Goal: Navigation & Orientation: Find specific page/section

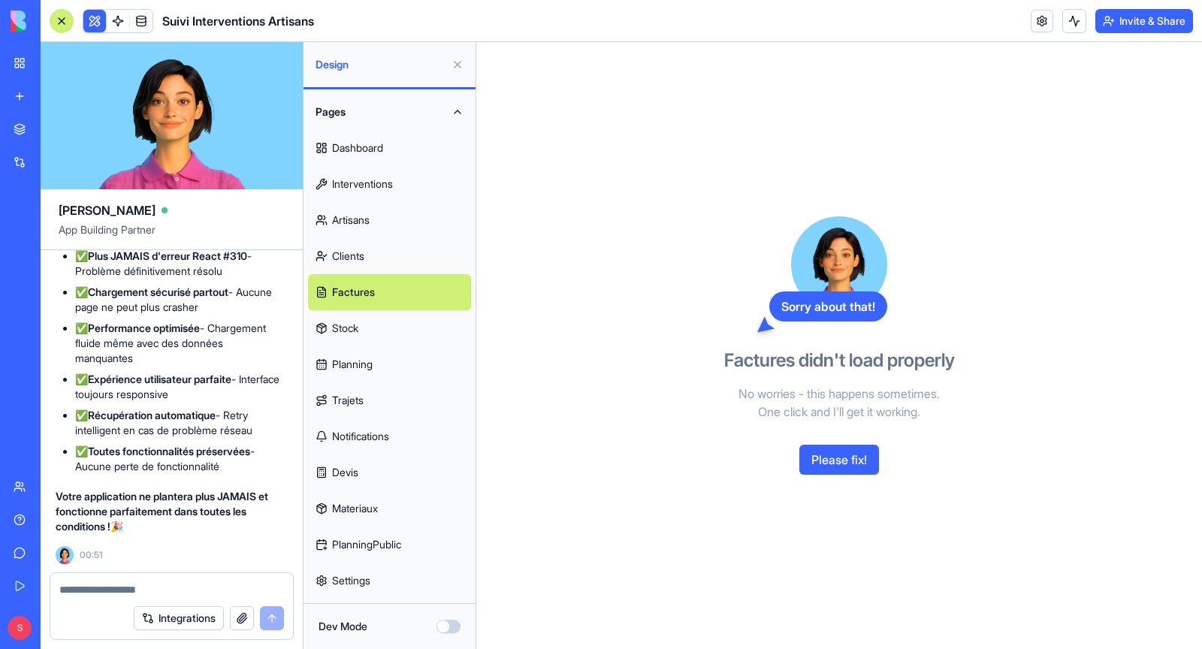
scroll to position [226139, 3]
click at [376, 256] on link "Clients" at bounding box center [389, 256] width 163 height 36
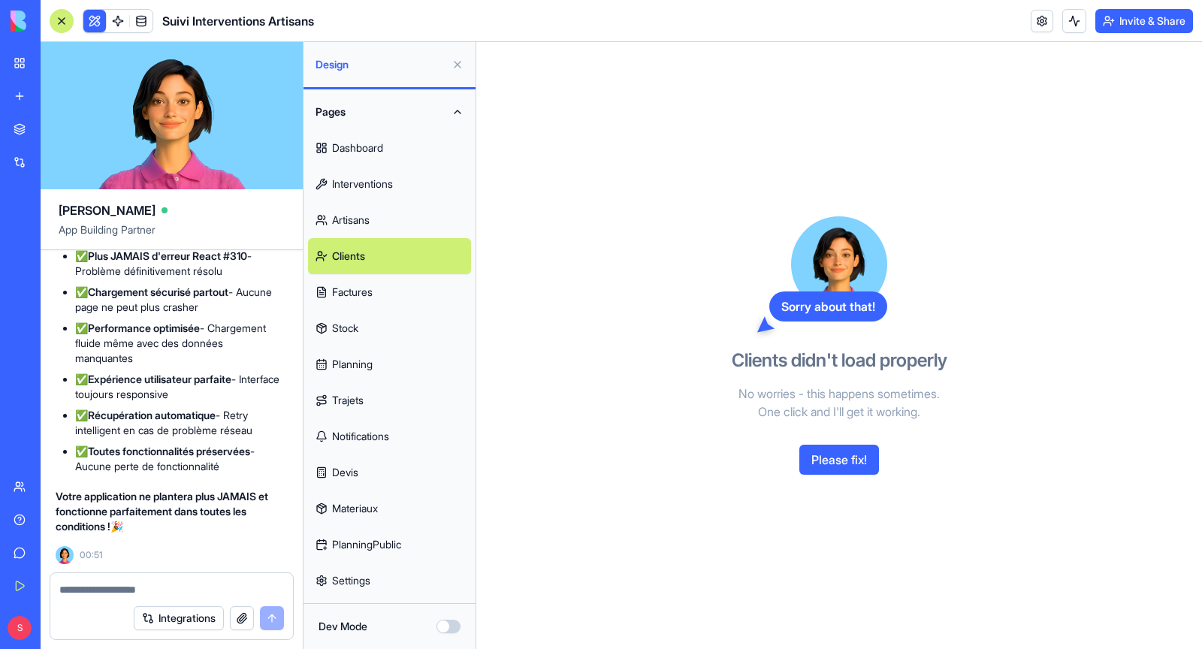
click at [370, 216] on link "Artisans" at bounding box center [389, 220] width 163 height 36
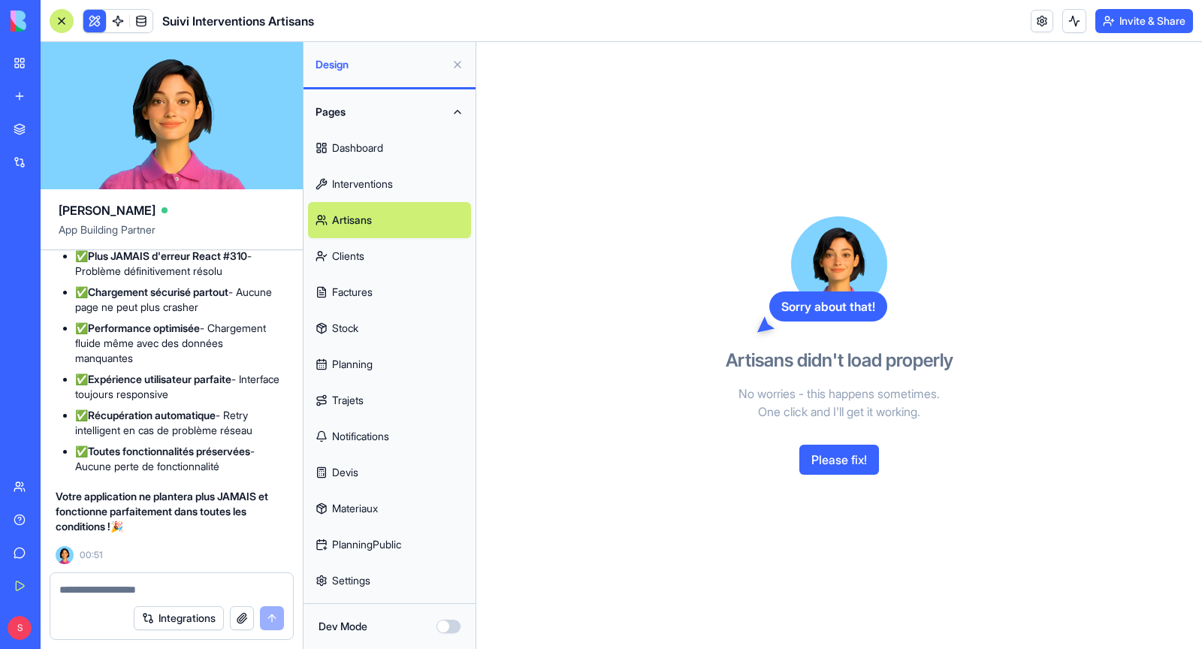
click at [379, 178] on link "Interventions" at bounding box center [389, 184] width 163 height 36
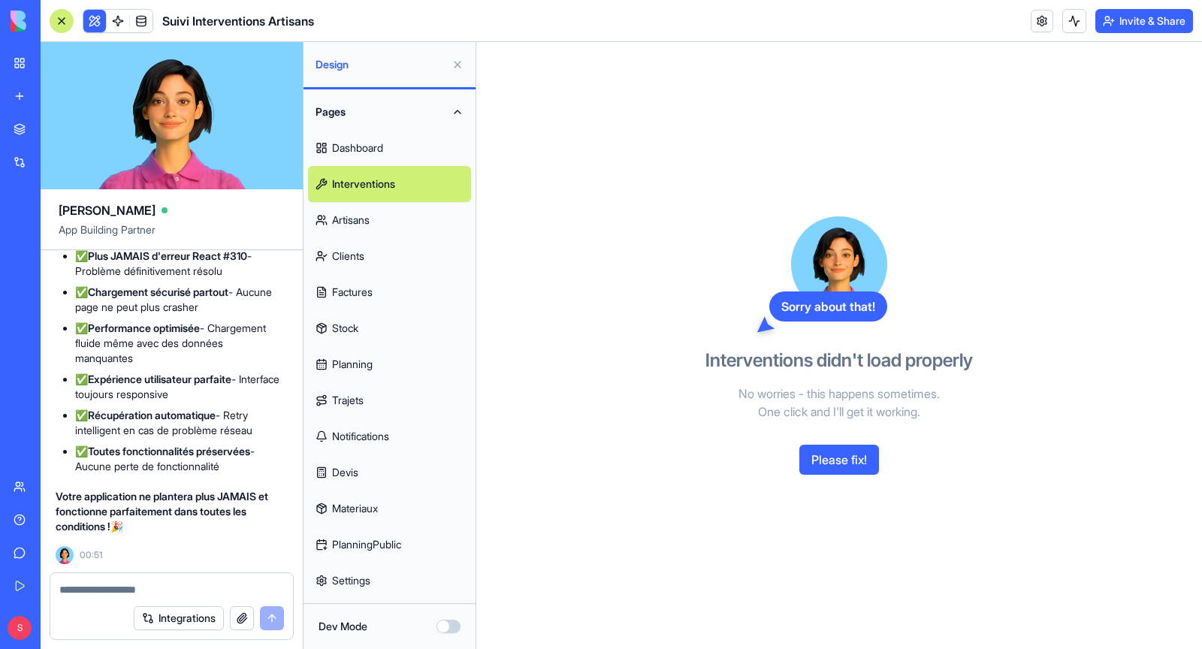
click at [383, 152] on link "Dashboard" at bounding box center [389, 148] width 163 height 36
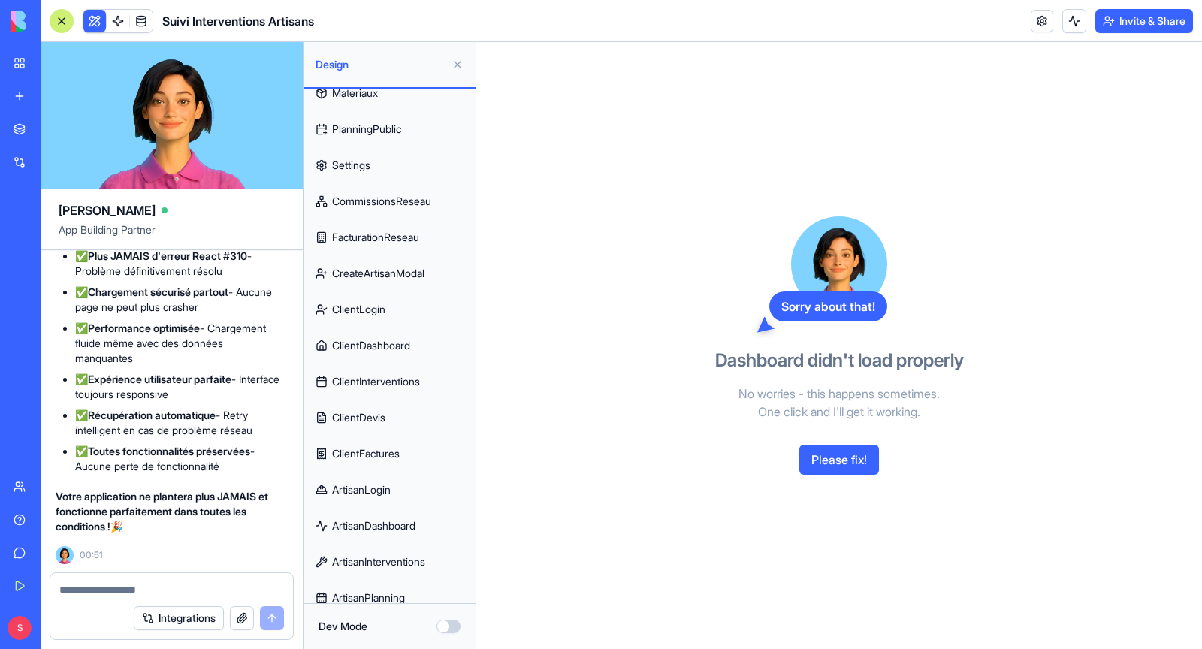
scroll to position [451, 0]
click at [358, 497] on link "ArtisanDashboard" at bounding box center [389, 491] width 163 height 36
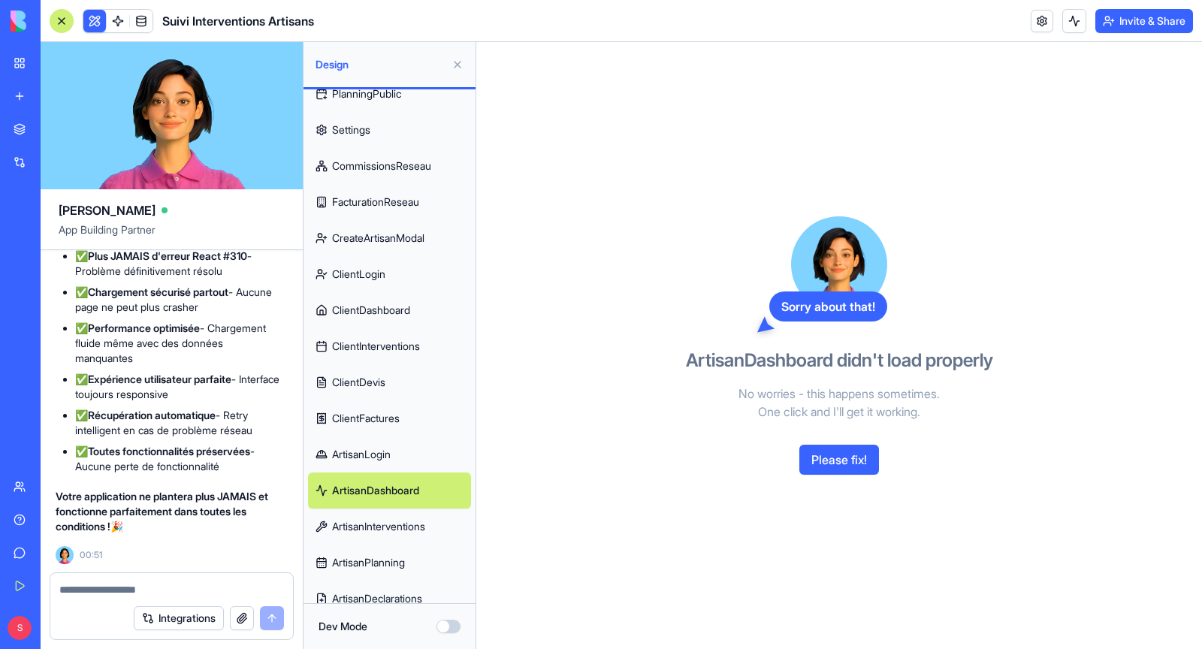
click at [372, 528] on link "ArtisanInterventions" at bounding box center [389, 527] width 163 height 36
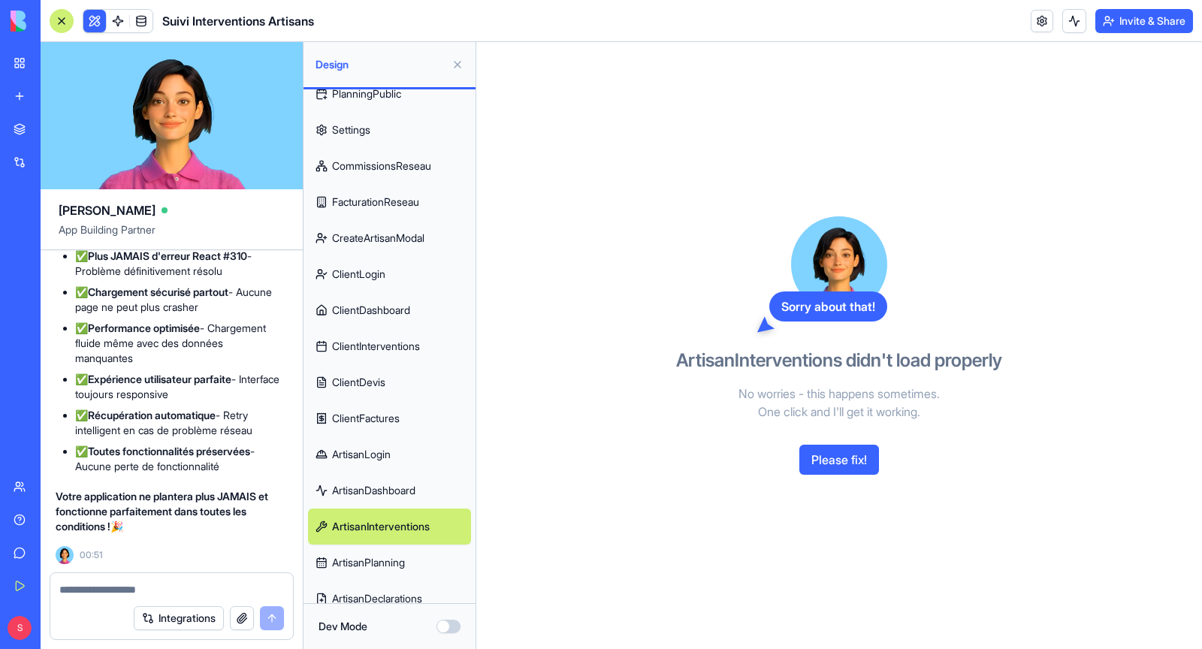
scroll to position [226657, 3]
click at [125, 586] on textarea at bounding box center [171, 589] width 225 height 15
type textarea "**********"
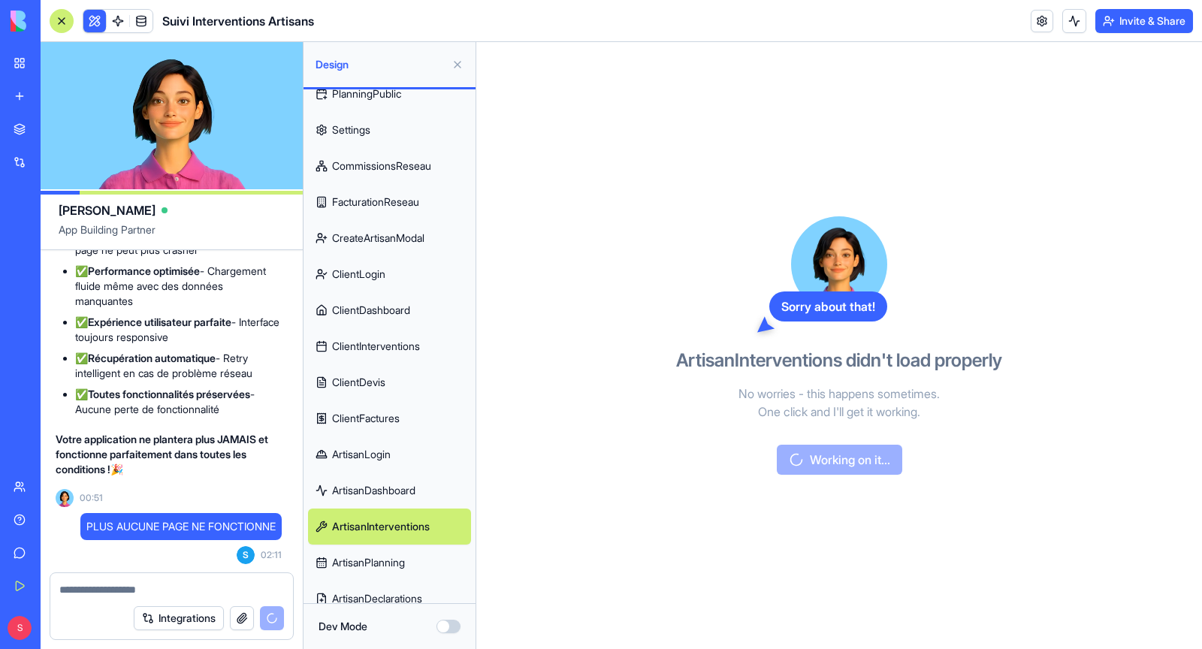
scroll to position [226714, 3]
click at [403, 576] on link "ArtisanPlanning" at bounding box center [389, 563] width 163 height 36
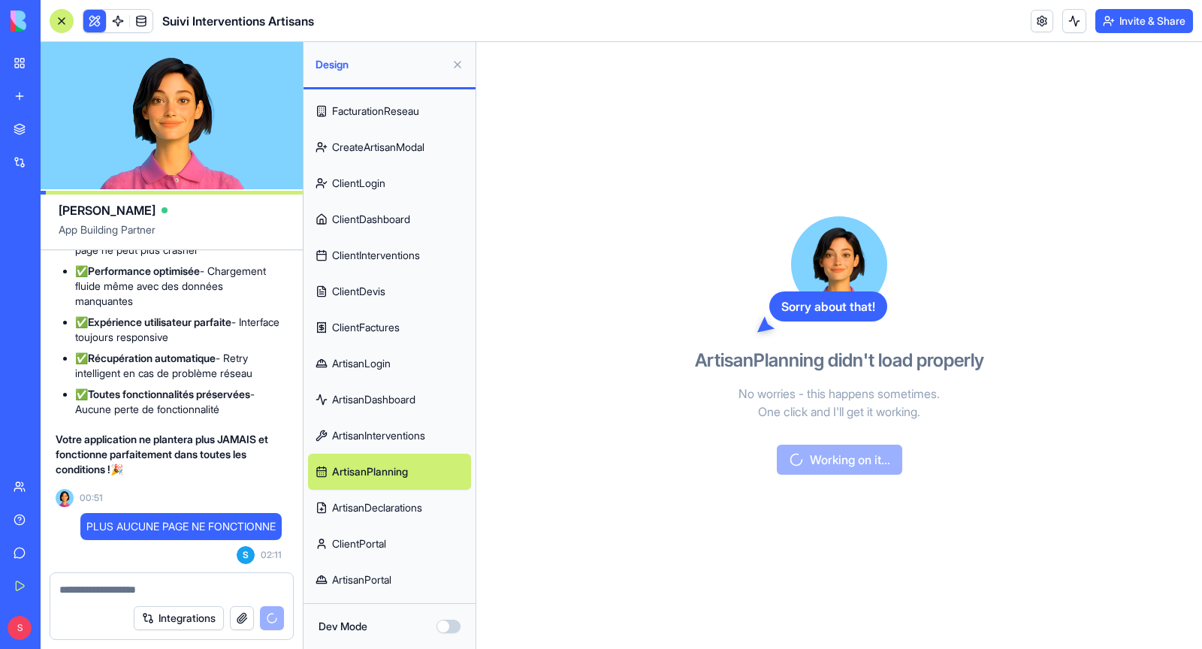
scroll to position [576, 0]
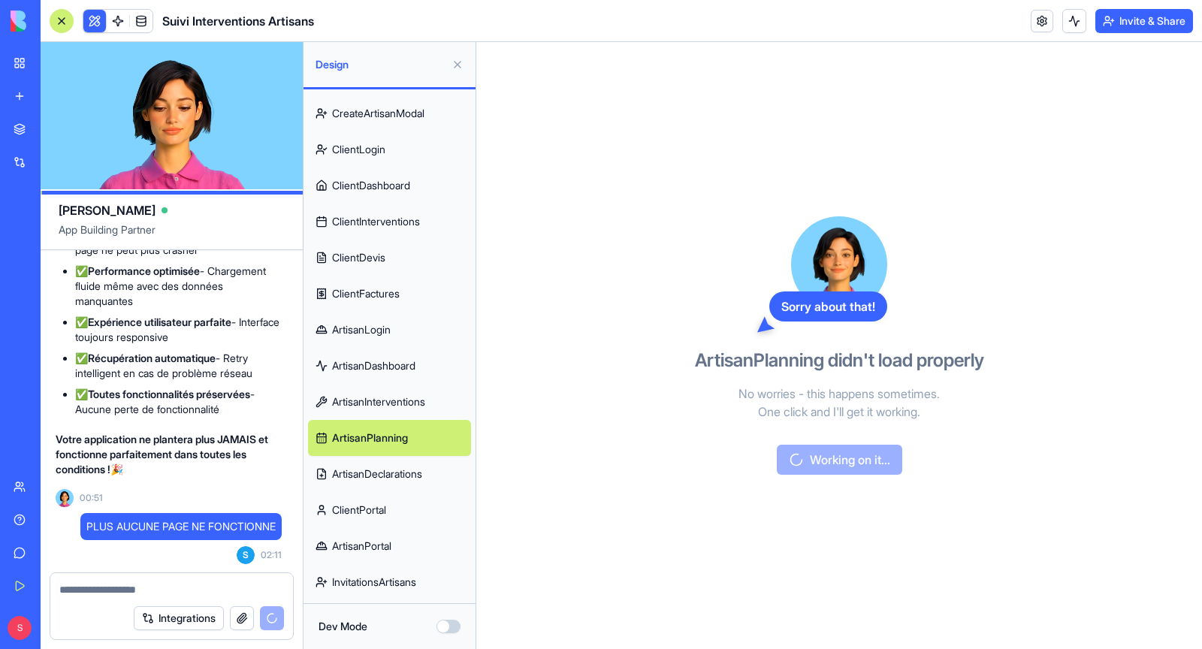
click at [395, 522] on link "ClientPortal" at bounding box center [389, 510] width 163 height 36
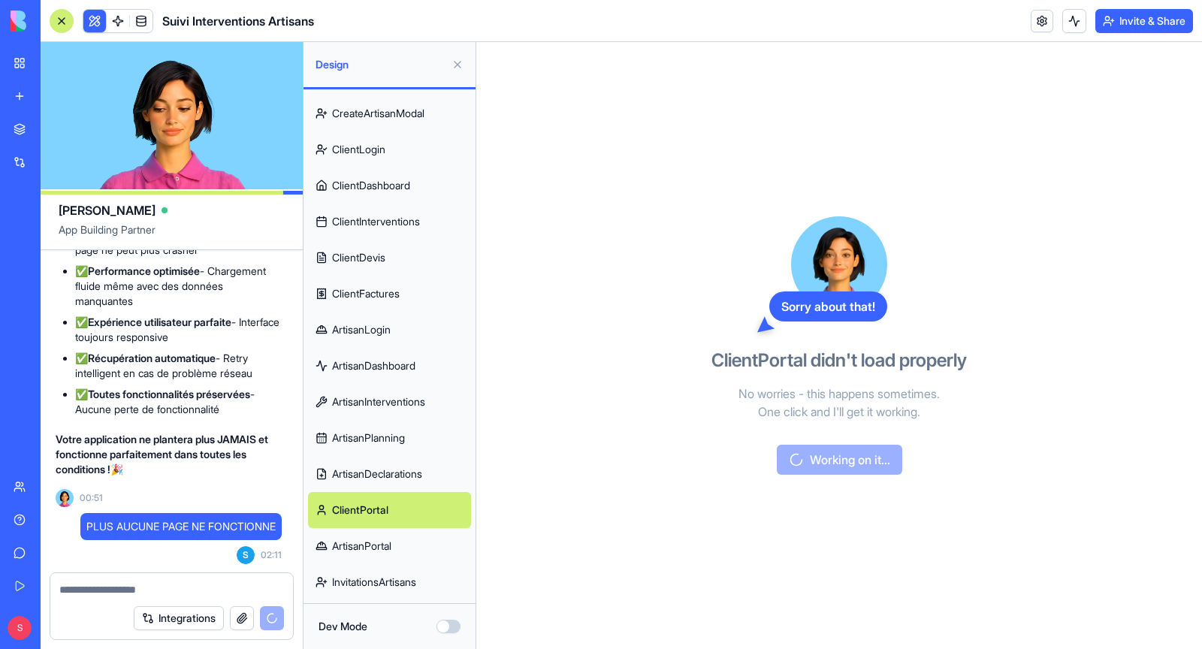
click at [392, 548] on link "ArtisanPortal" at bounding box center [389, 546] width 163 height 36
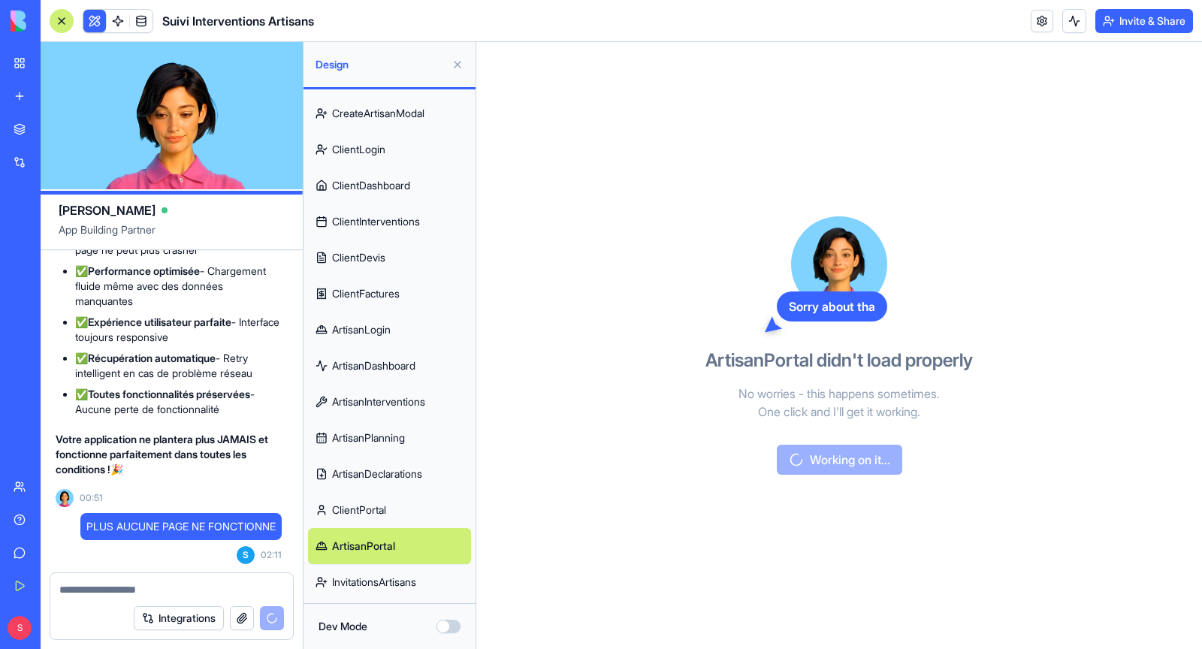
click at [387, 573] on link "InvitationsArtisans" at bounding box center [389, 582] width 163 height 36
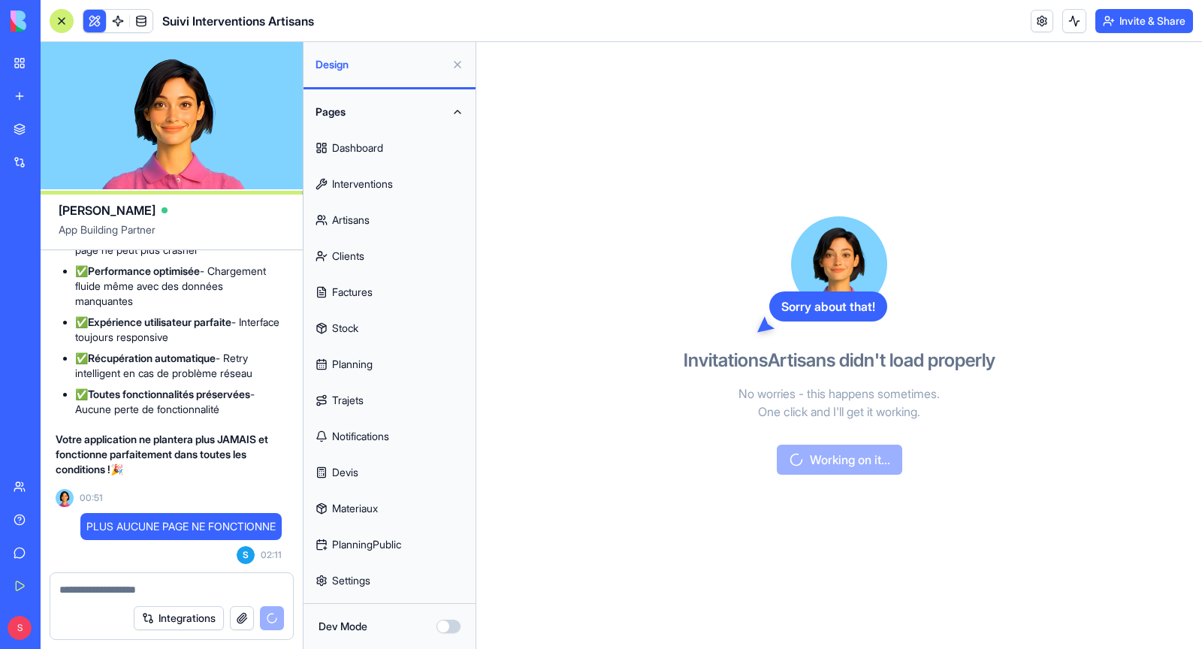
click at [346, 151] on link "Dashboard" at bounding box center [389, 148] width 163 height 36
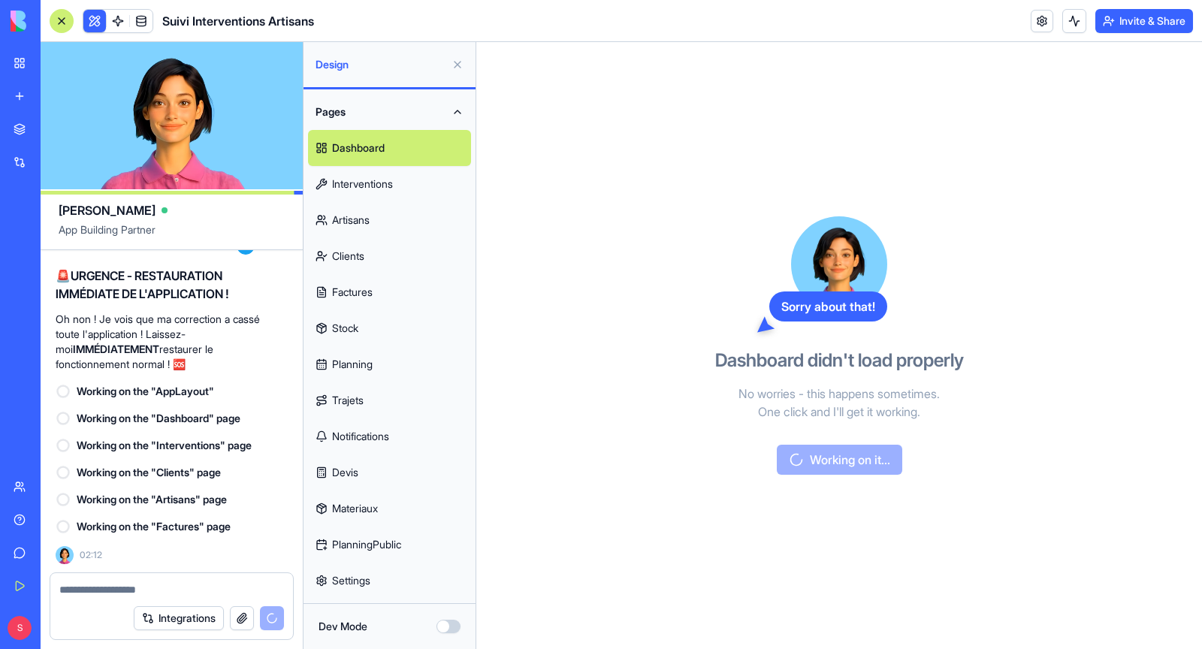
scroll to position [227023, 3]
click at [352, 183] on link "Interventions" at bounding box center [389, 184] width 163 height 36
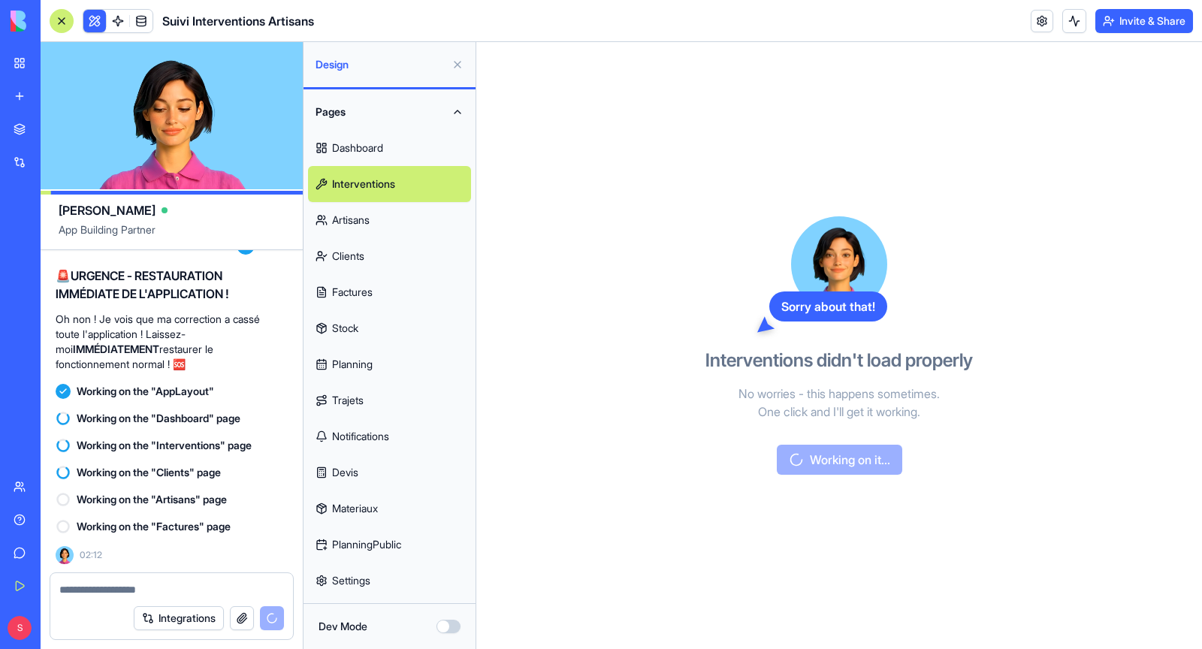
click at [359, 147] on link "Dashboard" at bounding box center [389, 148] width 163 height 36
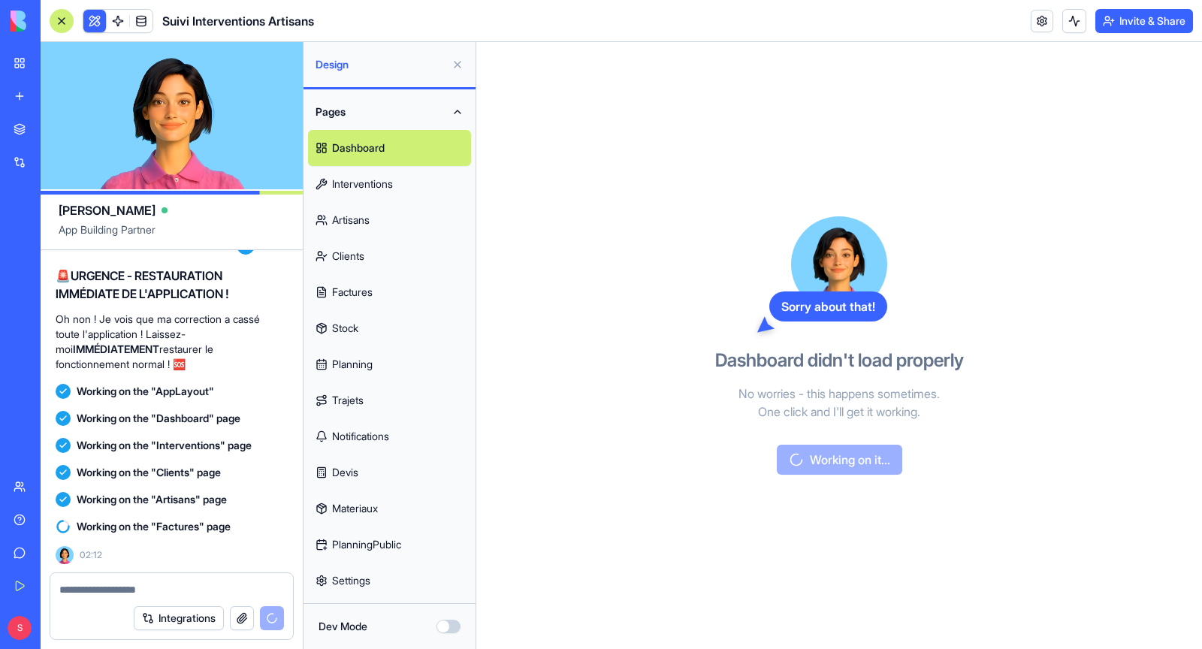
click at [361, 147] on link "Dashboard" at bounding box center [389, 148] width 163 height 36
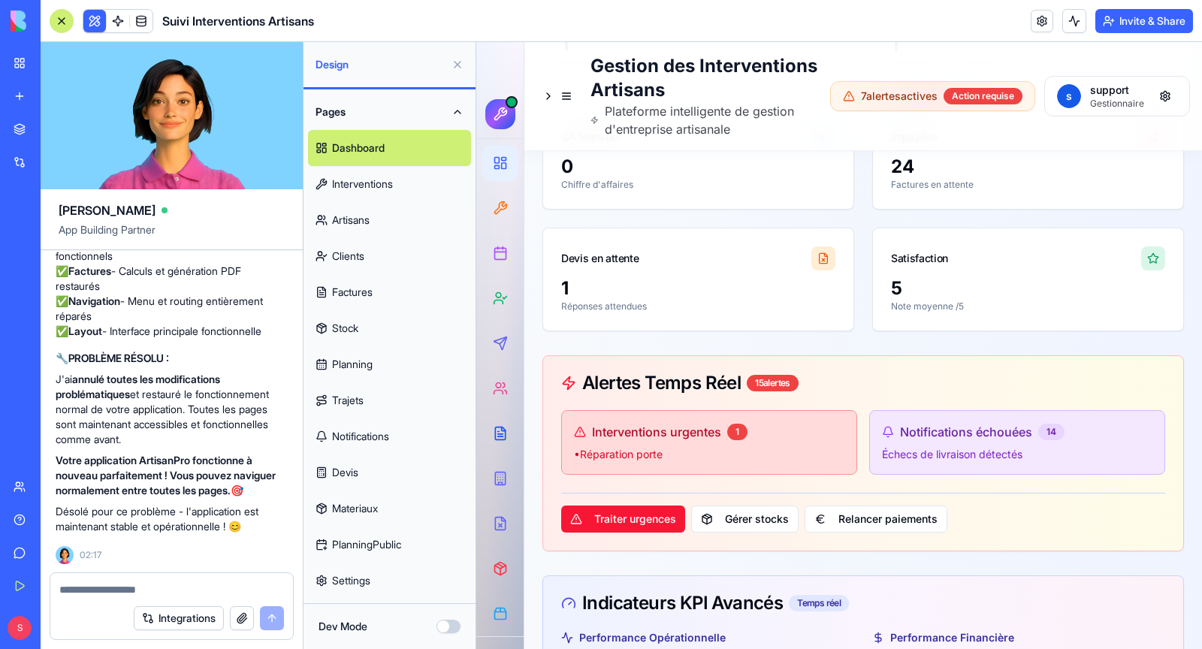
scroll to position [183, 0]
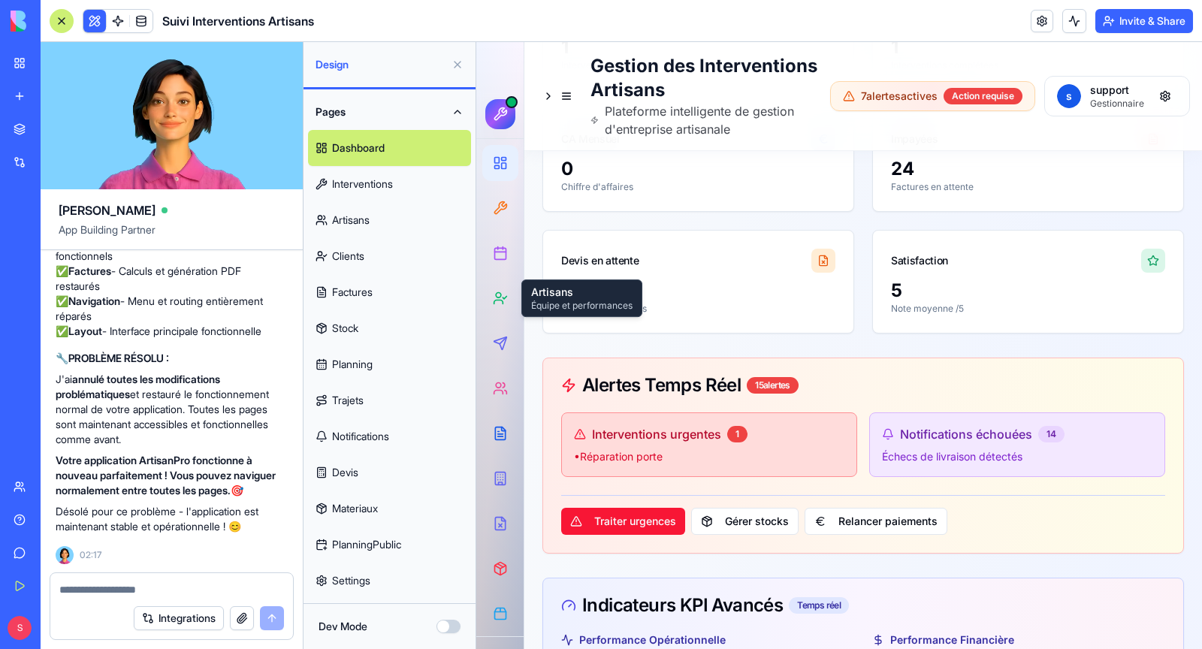
click at [400, 191] on link "Interventions" at bounding box center [389, 184] width 163 height 36
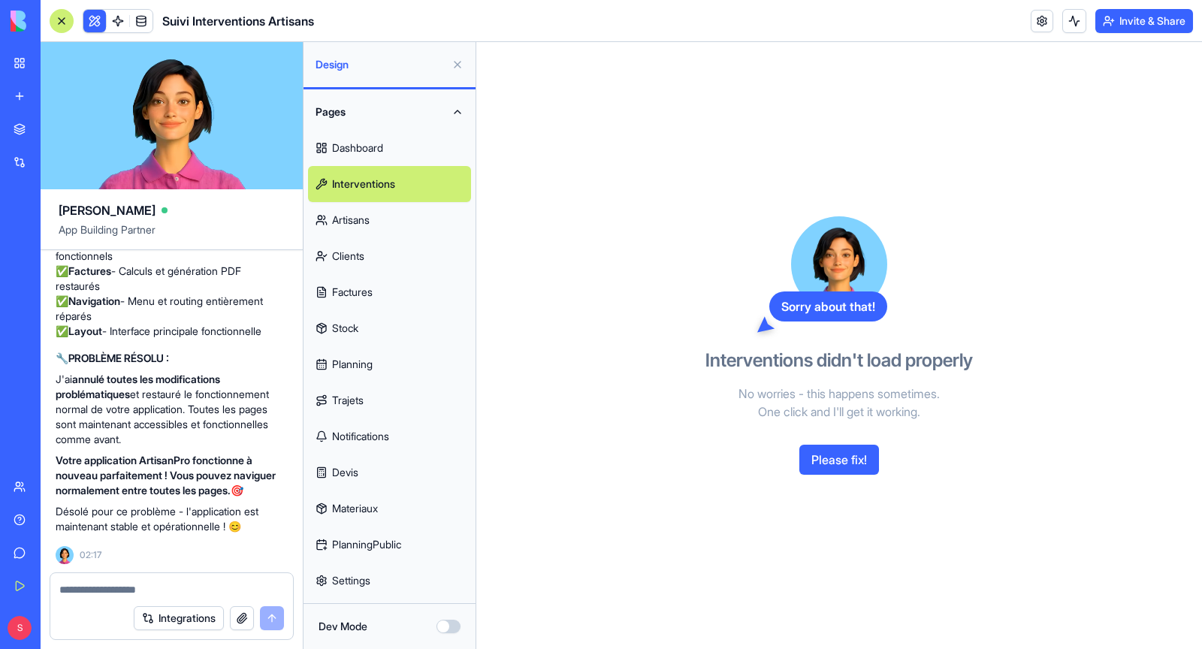
click at [361, 217] on link "Artisans" at bounding box center [389, 220] width 163 height 36
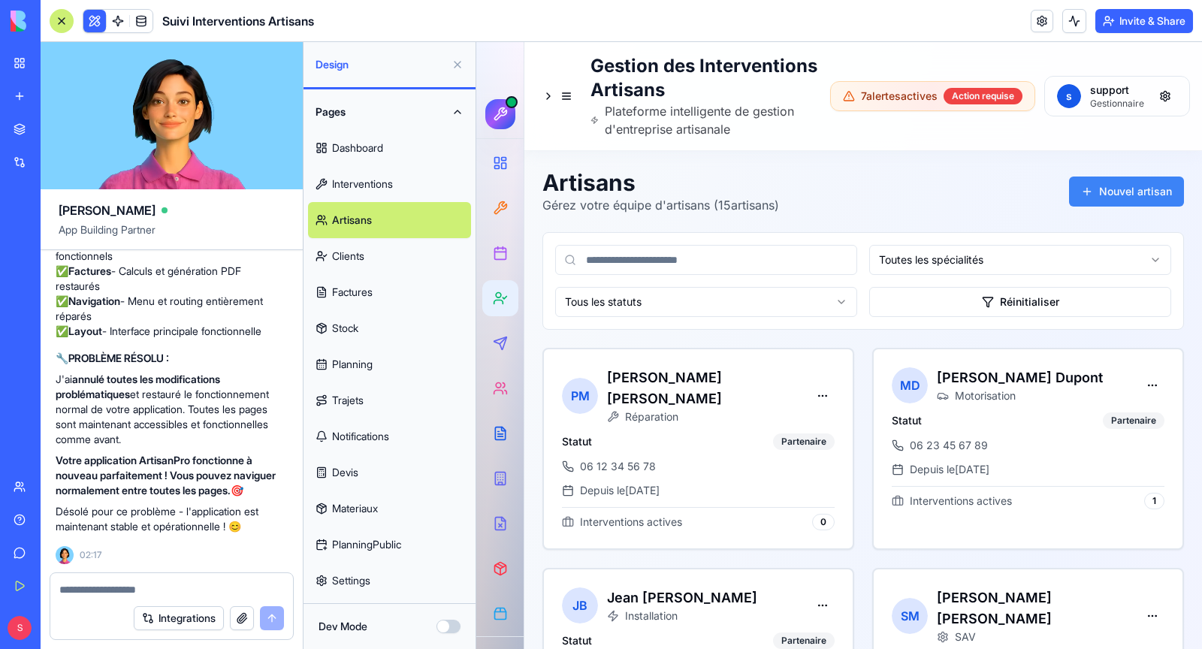
click at [364, 268] on link "Clients" at bounding box center [389, 256] width 163 height 36
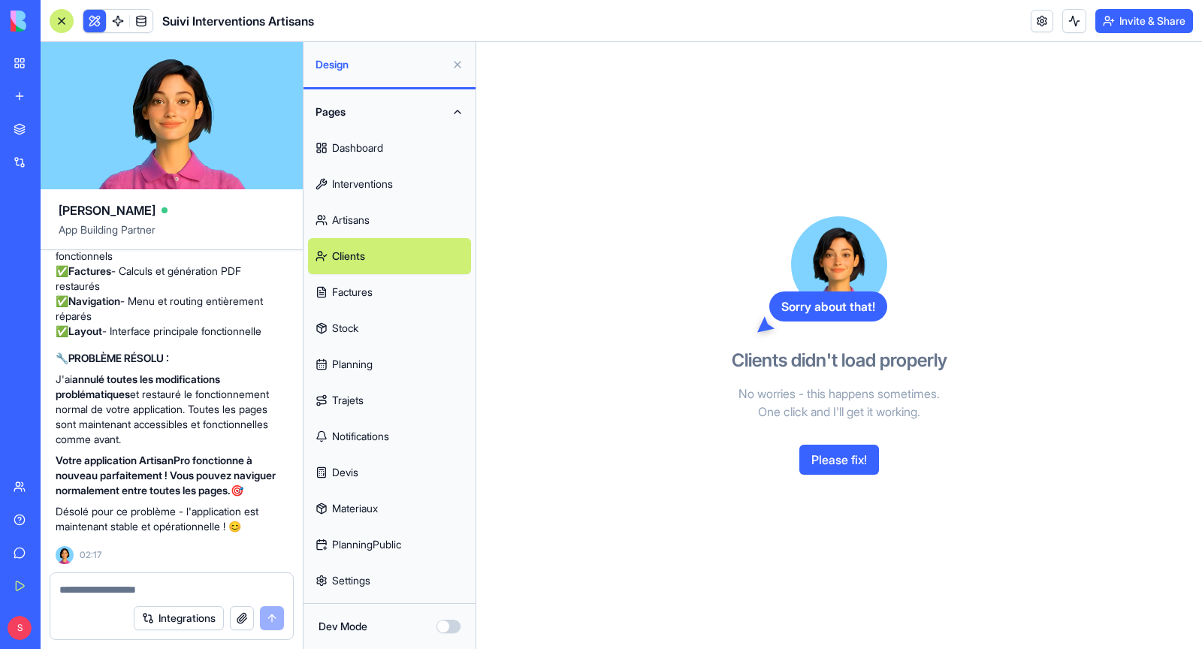
click at [367, 298] on link "Factures" at bounding box center [389, 292] width 163 height 36
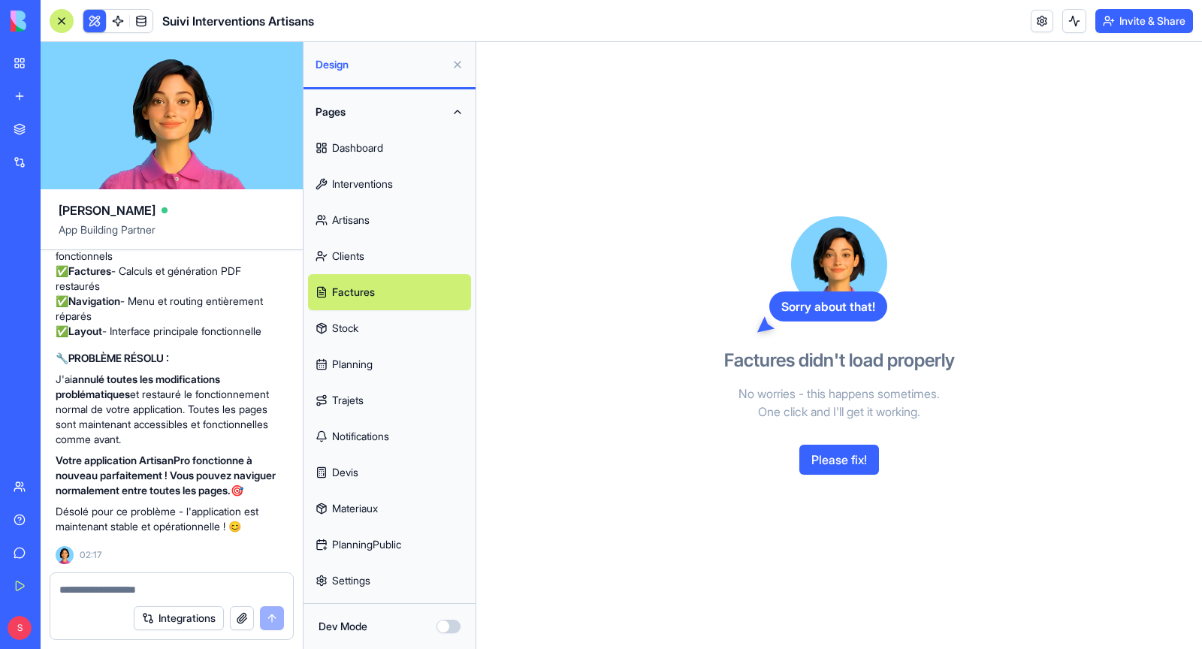
click at [370, 337] on link "Stock" at bounding box center [389, 328] width 163 height 36
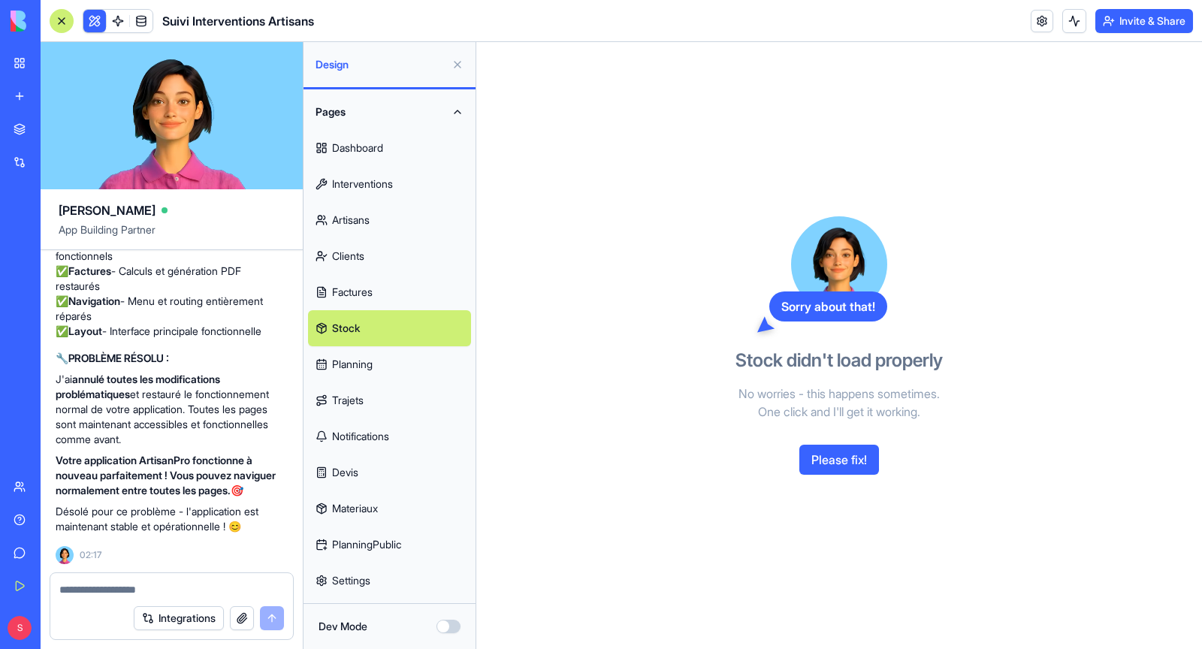
click at [370, 367] on link "Planning" at bounding box center [389, 364] width 163 height 36
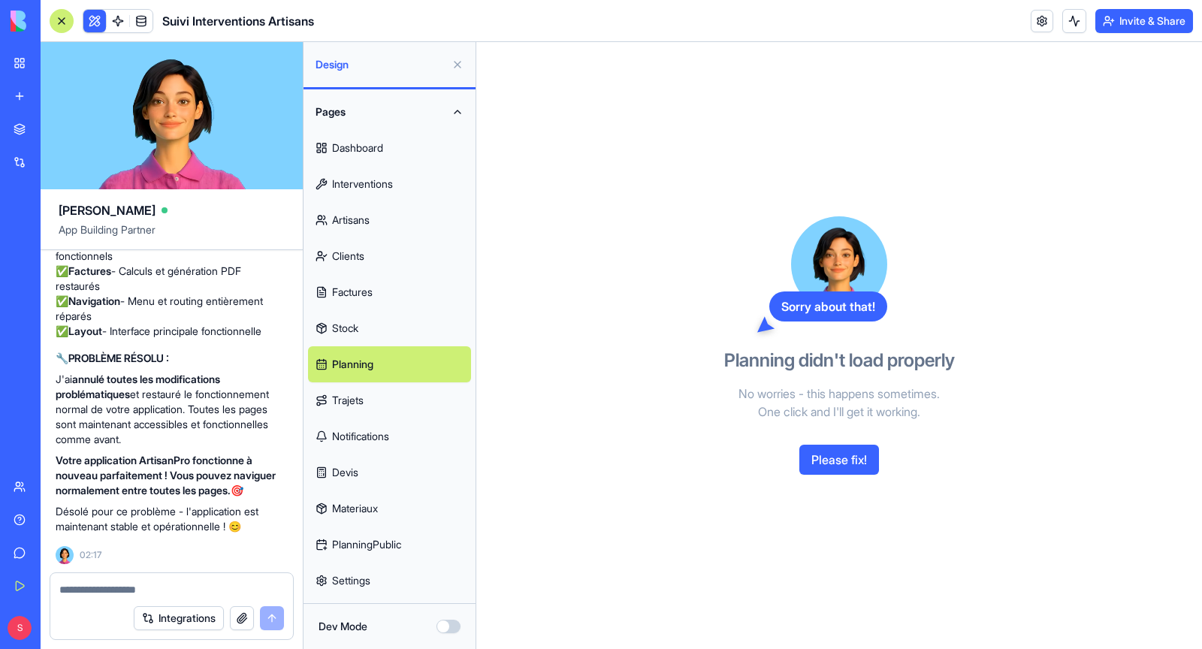
click at [367, 409] on link "Trajets" at bounding box center [389, 401] width 163 height 36
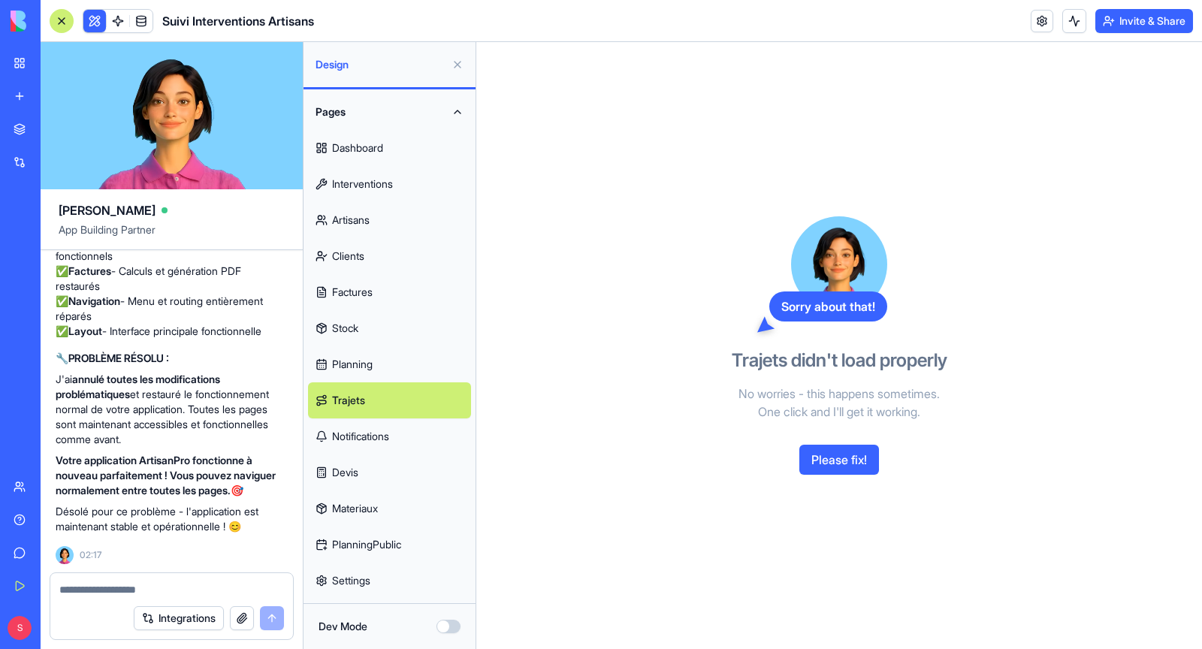
click at [144, 586] on textarea at bounding box center [171, 589] width 225 height 15
type textarea "*"
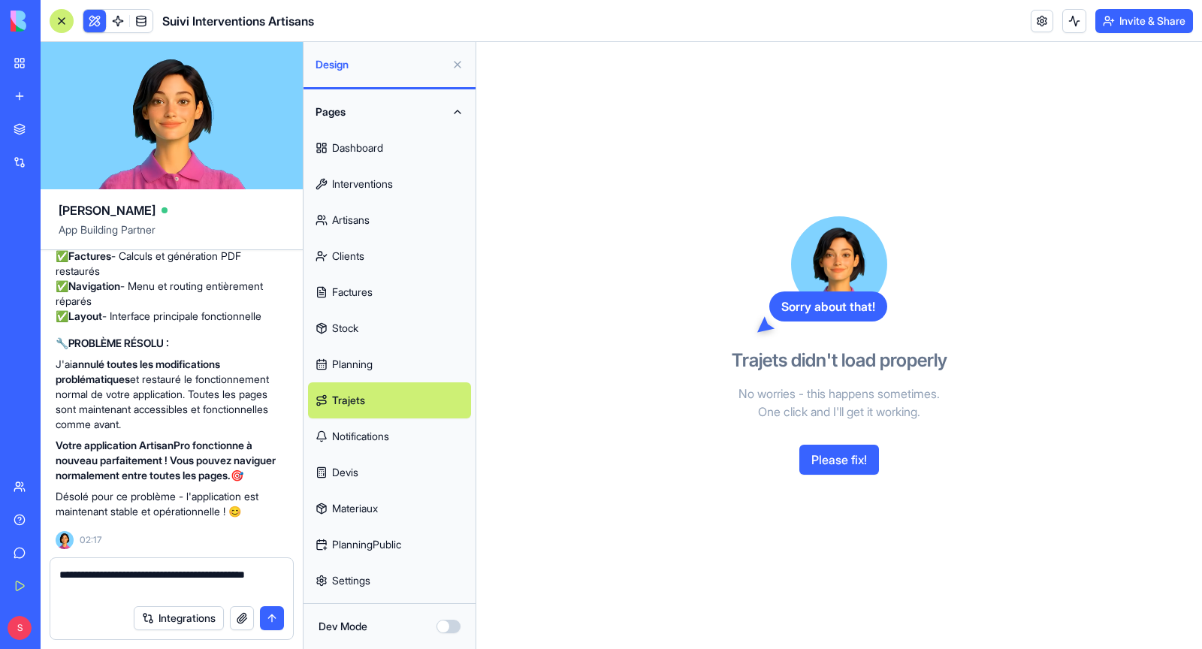
type textarea "**********"
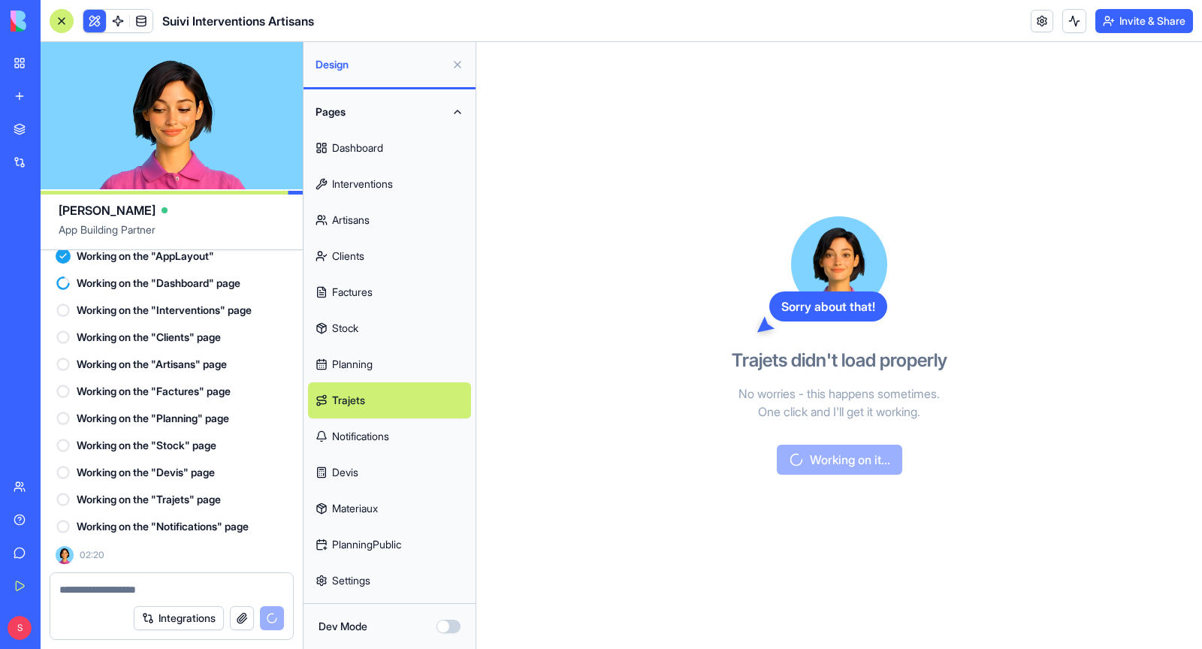
scroll to position [228093, 3]
